Goal: Task Accomplishment & Management: Manage account settings

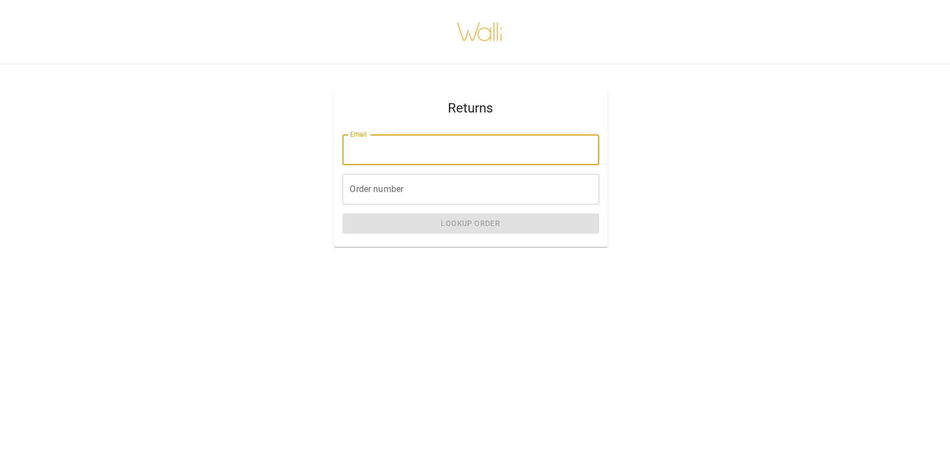
click at [370, 152] on input "Email" at bounding box center [470, 149] width 257 height 31
type input "**********"
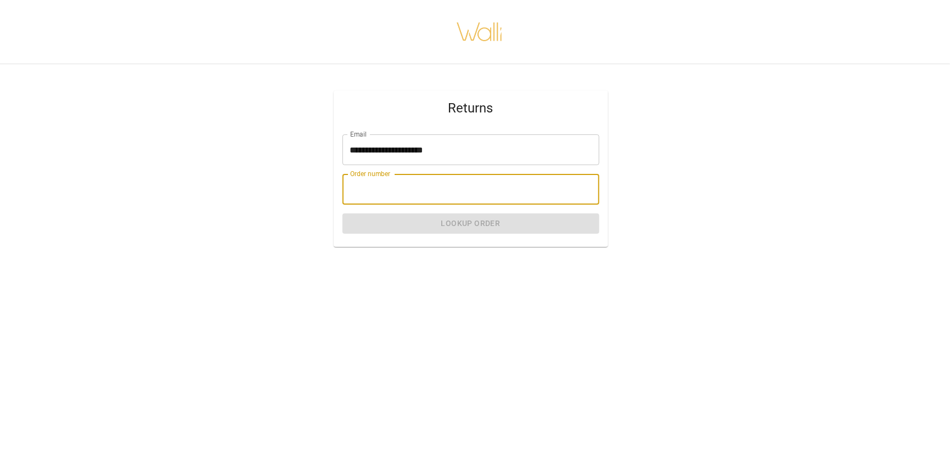
click at [365, 189] on input "Order number" at bounding box center [470, 189] width 257 height 31
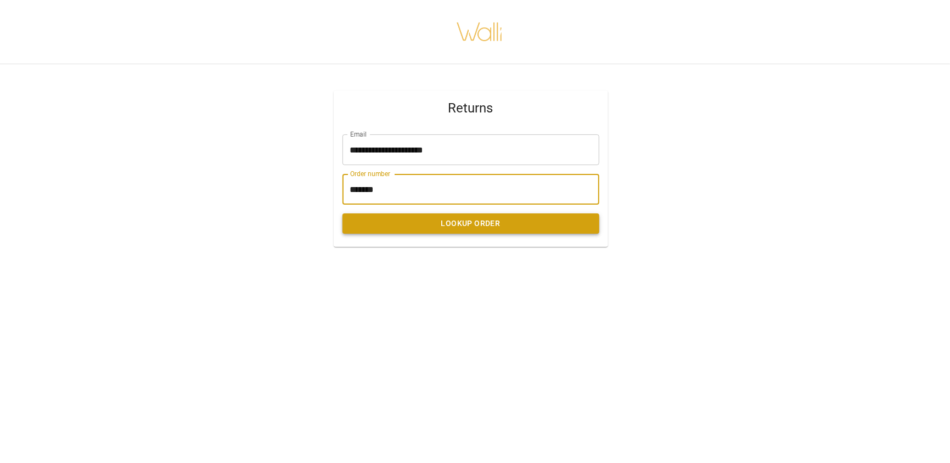
type input "*******"
click at [390, 217] on button "Lookup Order" at bounding box center [470, 223] width 257 height 20
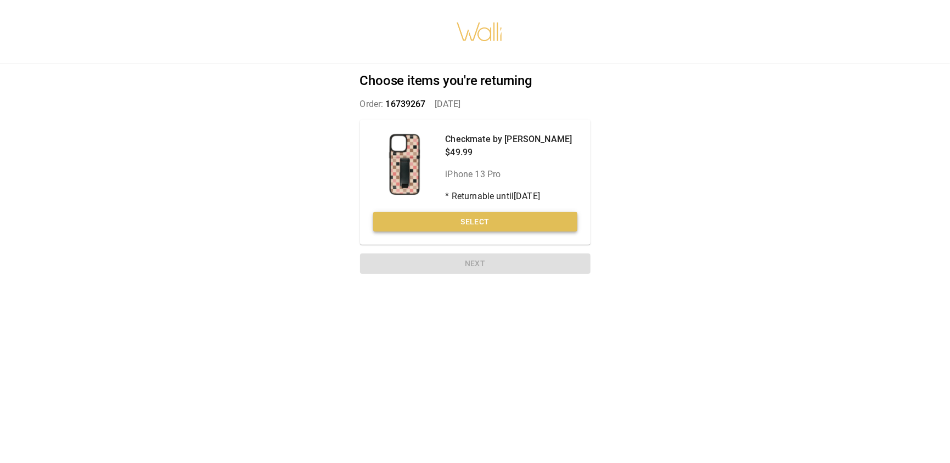
click at [490, 220] on button "Select" at bounding box center [475, 222] width 204 height 20
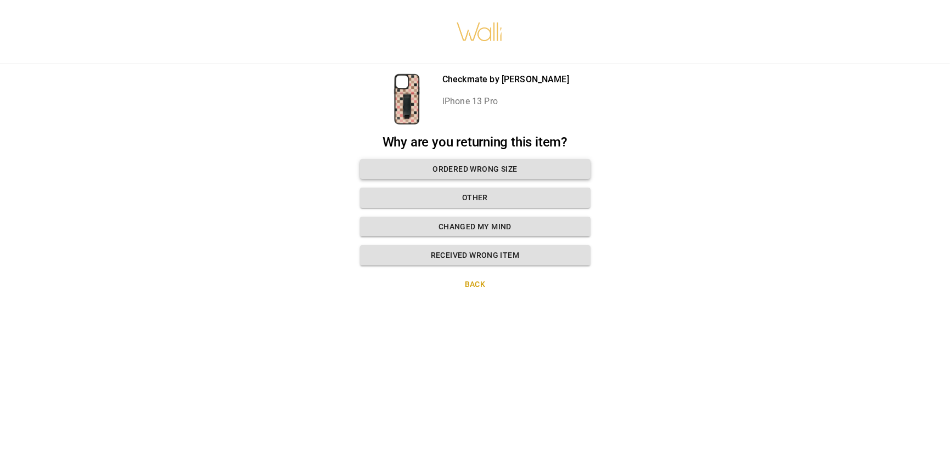
click at [472, 165] on button "Ordered wrong size" at bounding box center [475, 169] width 230 height 20
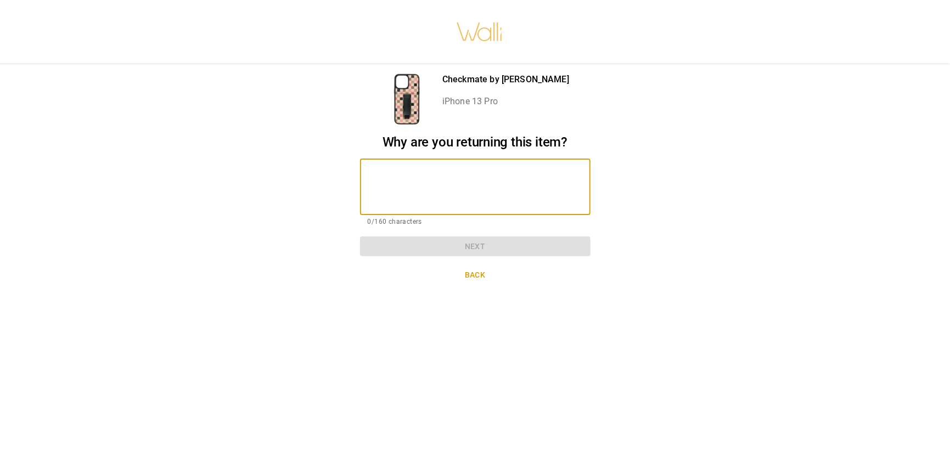
click at [458, 185] on textarea at bounding box center [475, 187] width 215 height 38
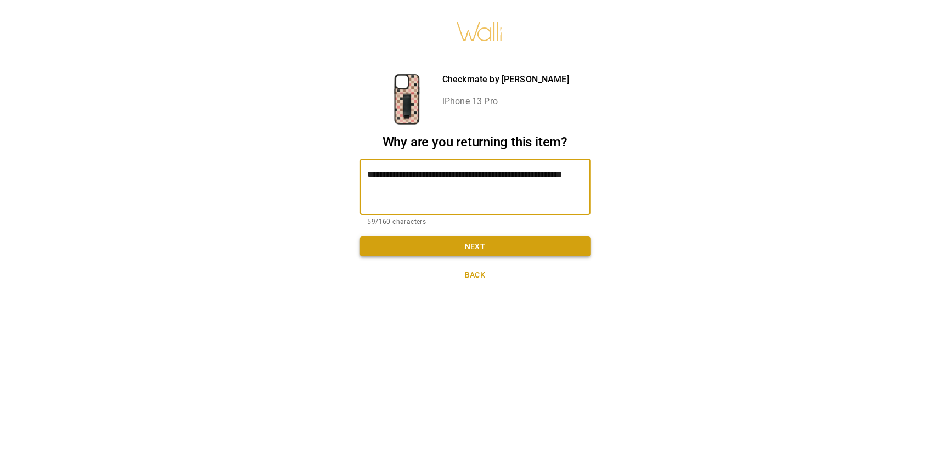
type textarea "**********"
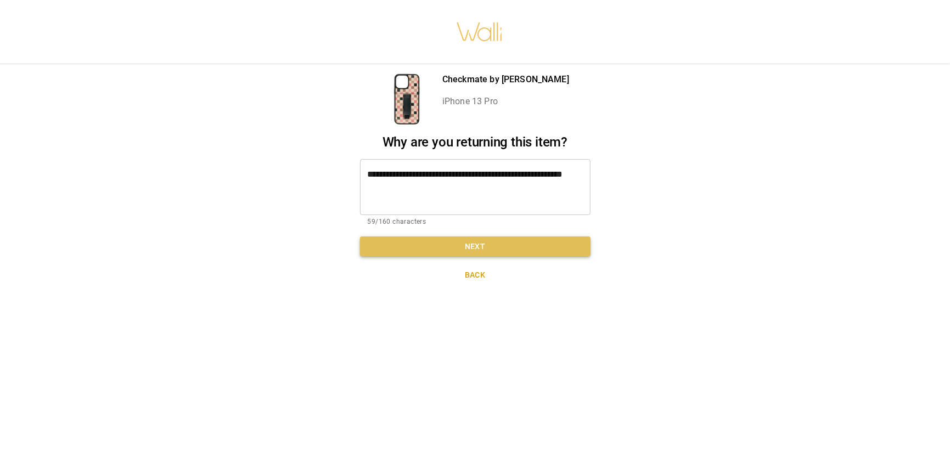
click at [460, 249] on button "Next" at bounding box center [475, 246] width 230 height 20
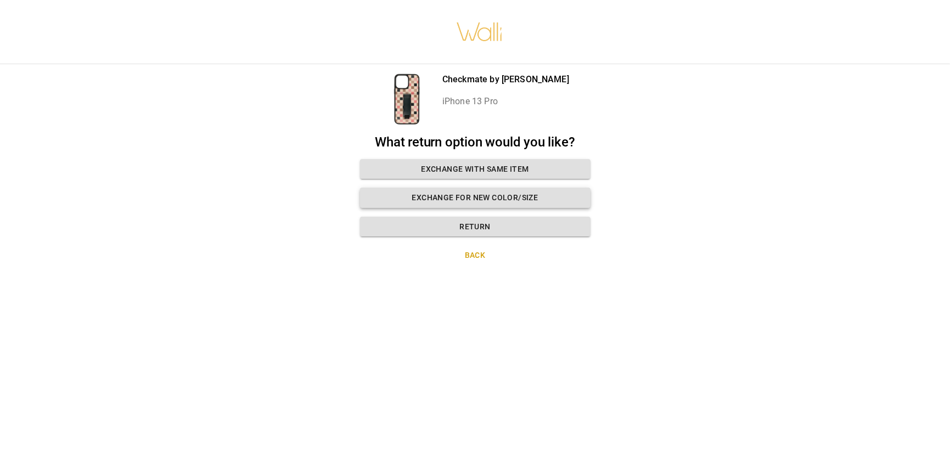
click at [450, 199] on button "Exchange for new color/size" at bounding box center [475, 198] width 230 height 20
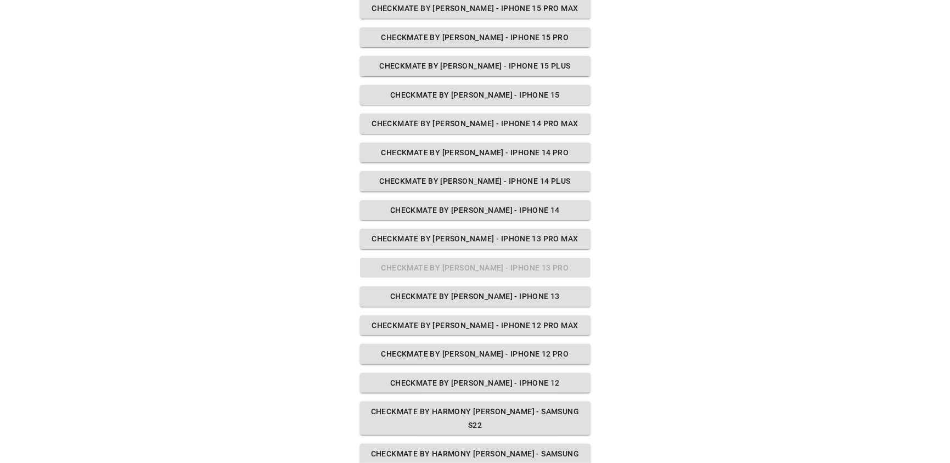
scroll to position [331, 0]
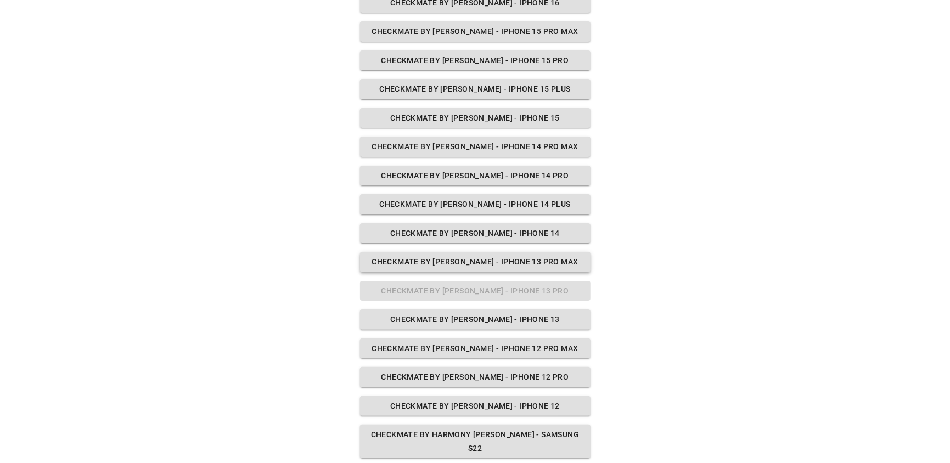
click at [436, 259] on button "Checkmate by [PERSON_NAME] - iPhone 13 Pro Max" at bounding box center [475, 262] width 230 height 20
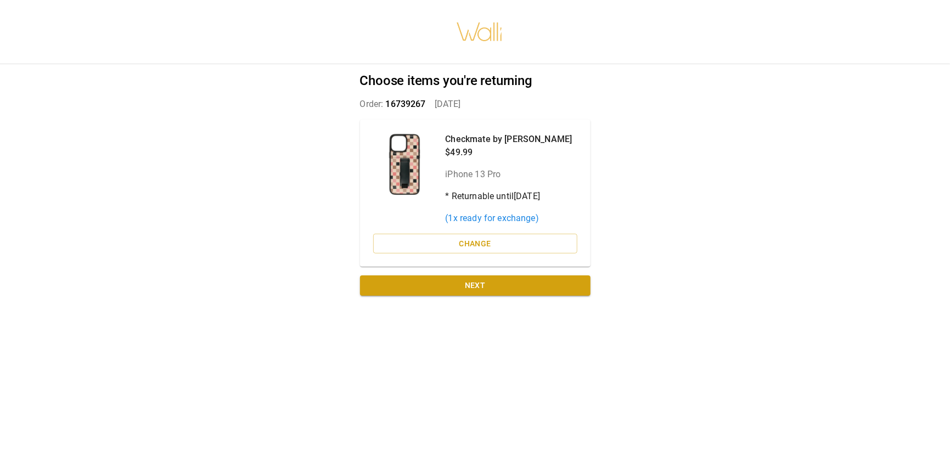
scroll to position [8, 0]
click at [471, 279] on button "Next" at bounding box center [475, 285] width 230 height 20
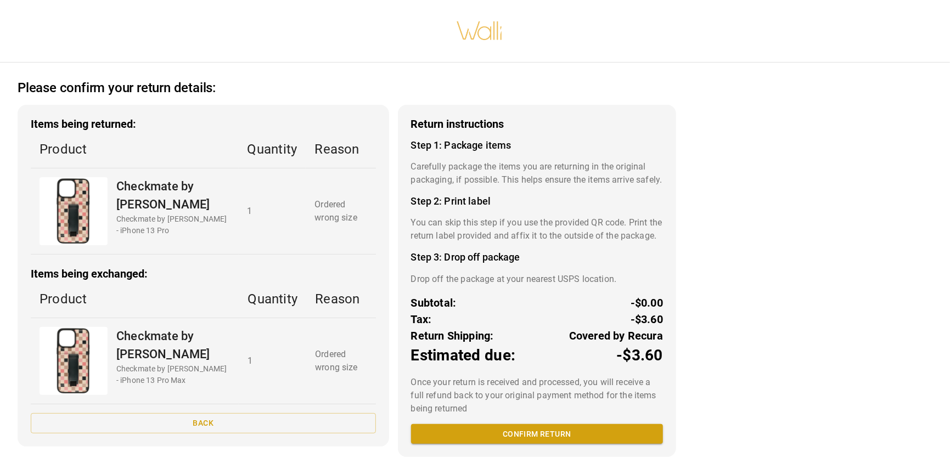
scroll to position [27, 0]
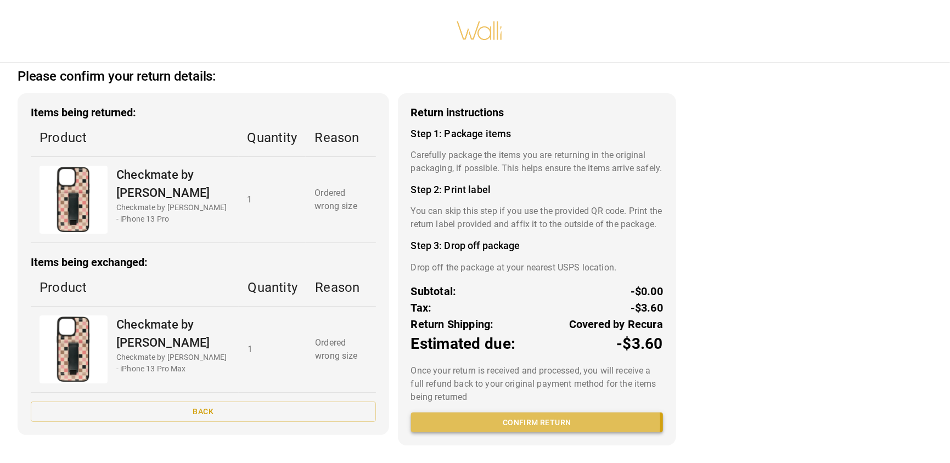
click at [495, 425] on button "Confirm return" at bounding box center [537, 423] width 252 height 20
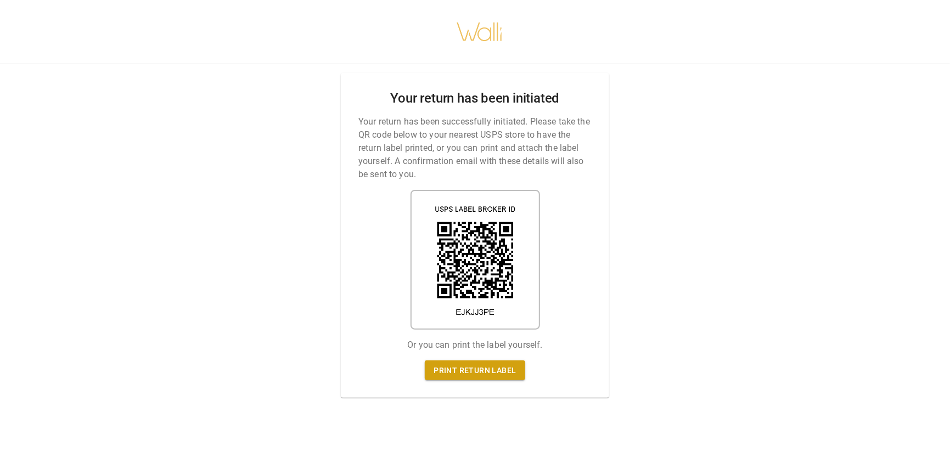
scroll to position [8, 0]
click at [475, 360] on link "Print return label" at bounding box center [475, 370] width 100 height 20
